Goal: Navigation & Orientation: Find specific page/section

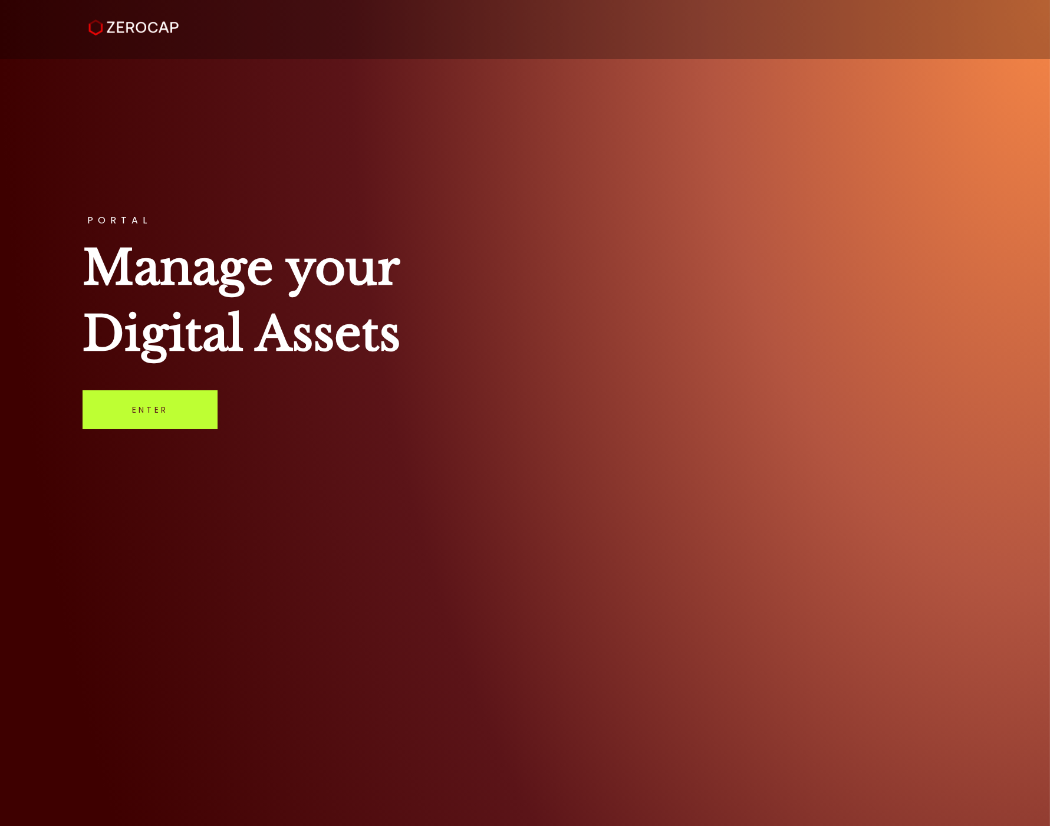
click at [160, 391] on link "Enter" at bounding box center [150, 409] width 135 height 39
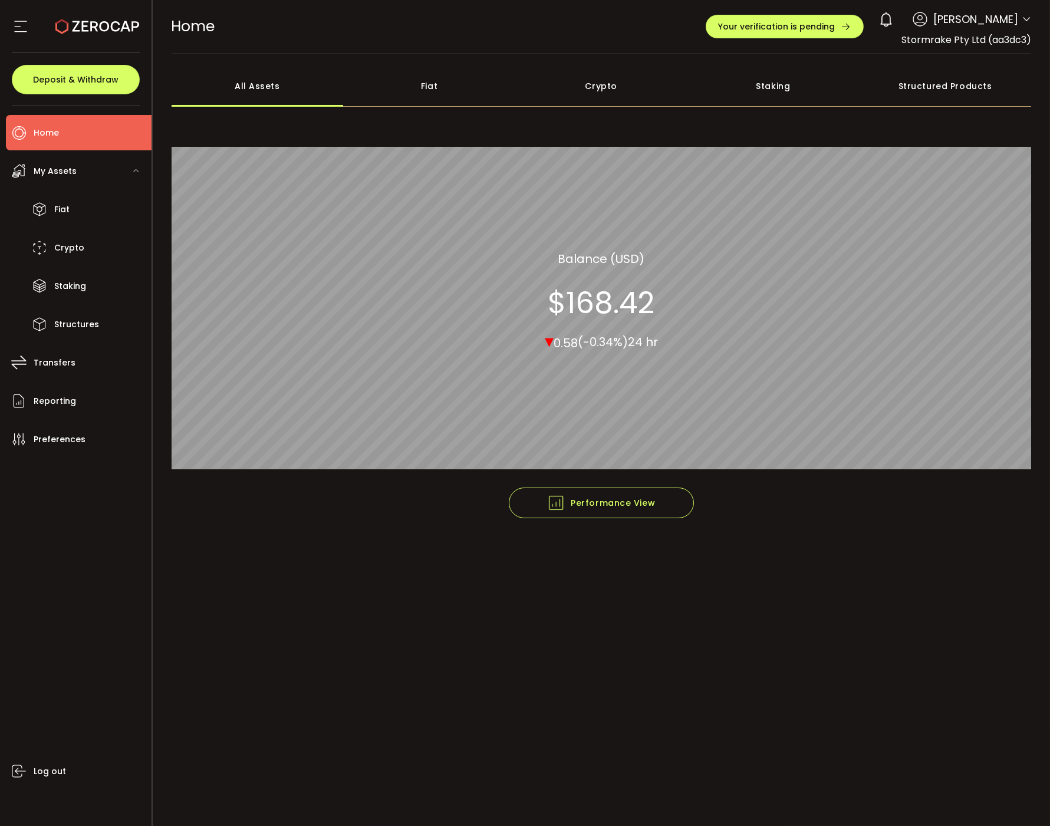
click at [44, 184] on div "My Assets" at bounding box center [79, 170] width 146 height 35
click at [57, 143] on li "Home" at bounding box center [79, 132] width 146 height 35
click at [409, 74] on div "Fiat" at bounding box center [429, 85] width 172 height 41
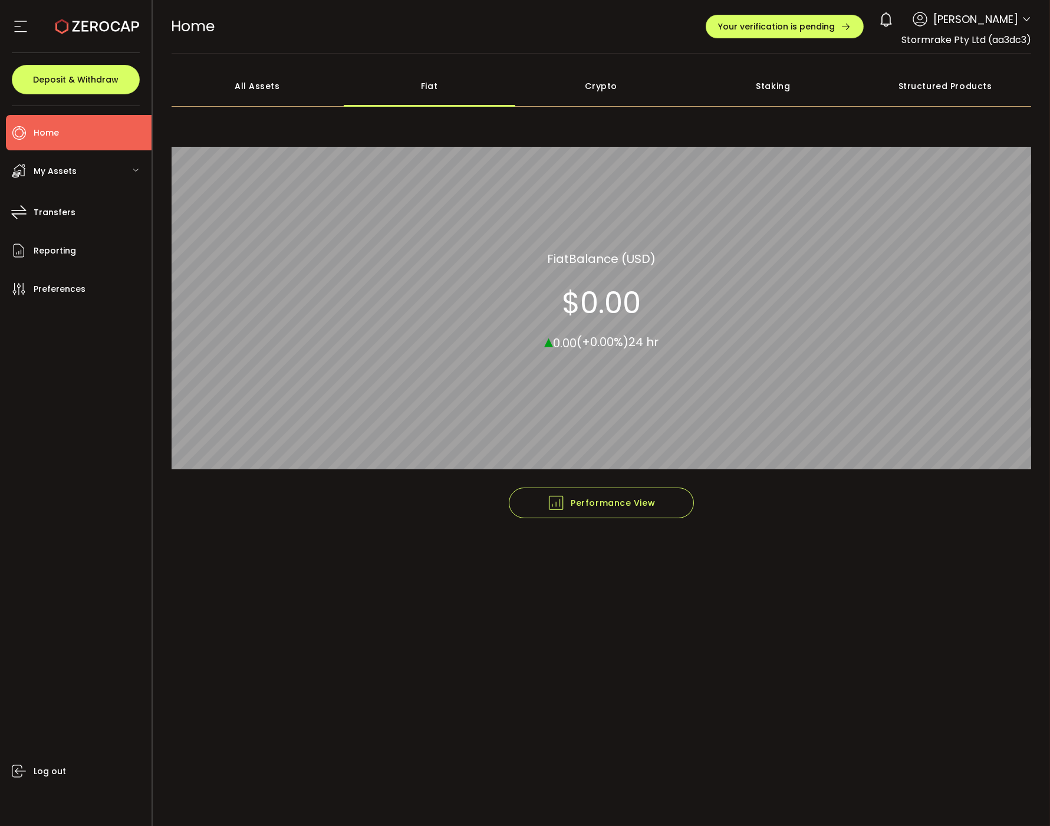
click at [288, 80] on div "All Assets" at bounding box center [258, 85] width 172 height 41
click at [96, 160] on div "My Assets" at bounding box center [79, 170] width 146 height 35
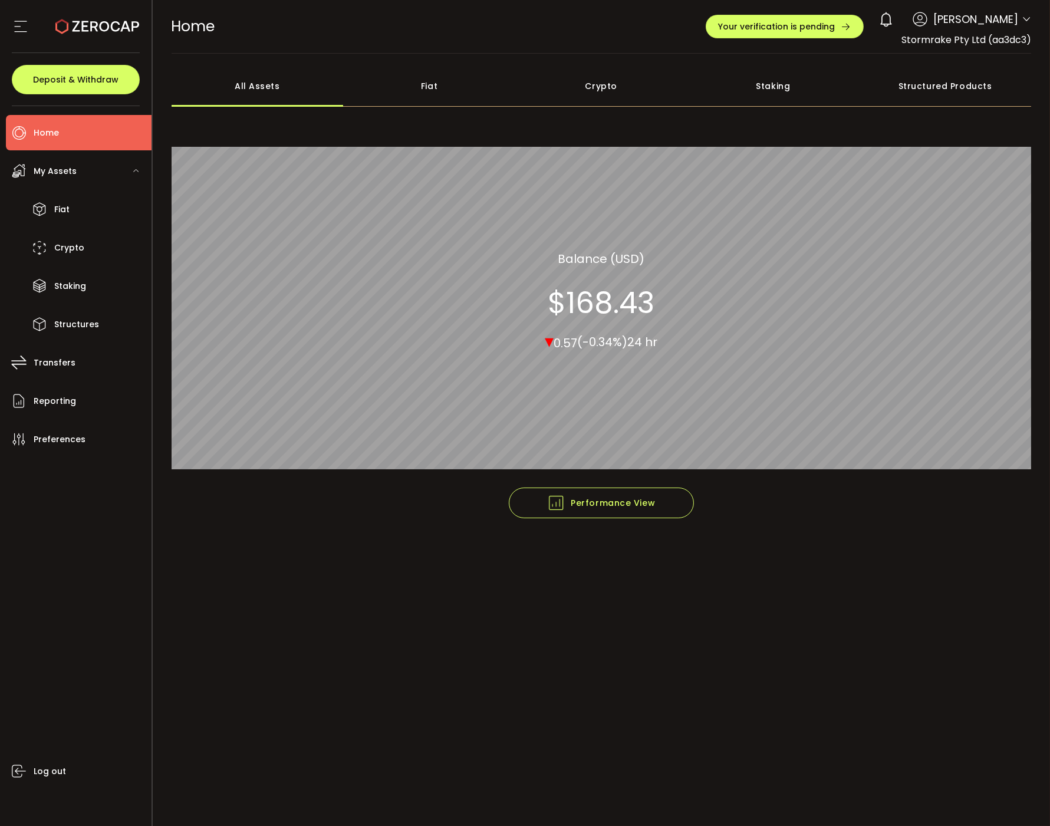
click at [66, 157] on div "My Assets" at bounding box center [79, 170] width 146 height 35
click at [65, 133] on li "Home" at bounding box center [79, 132] width 146 height 35
